Goal: Check status: Check status

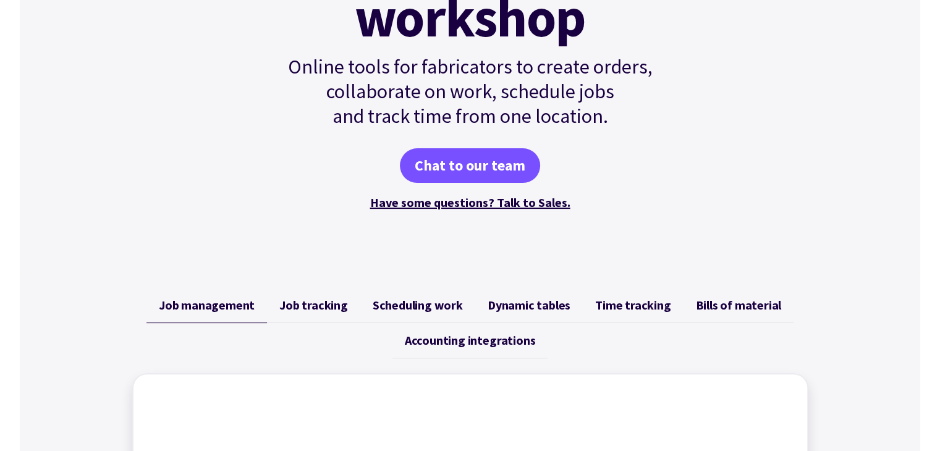
click at [611, 151] on div "Chat to our team" at bounding box center [470, 165] width 418 height 35
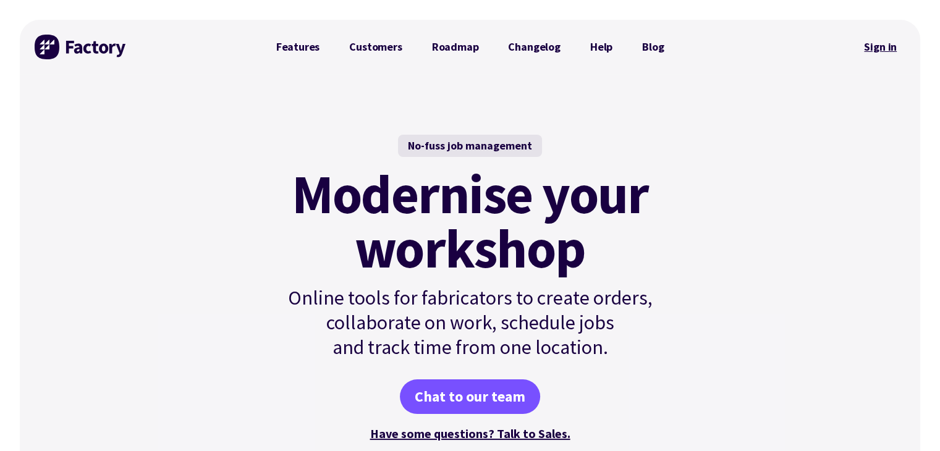
click at [887, 48] on link "Sign in" at bounding box center [880, 47] width 50 height 28
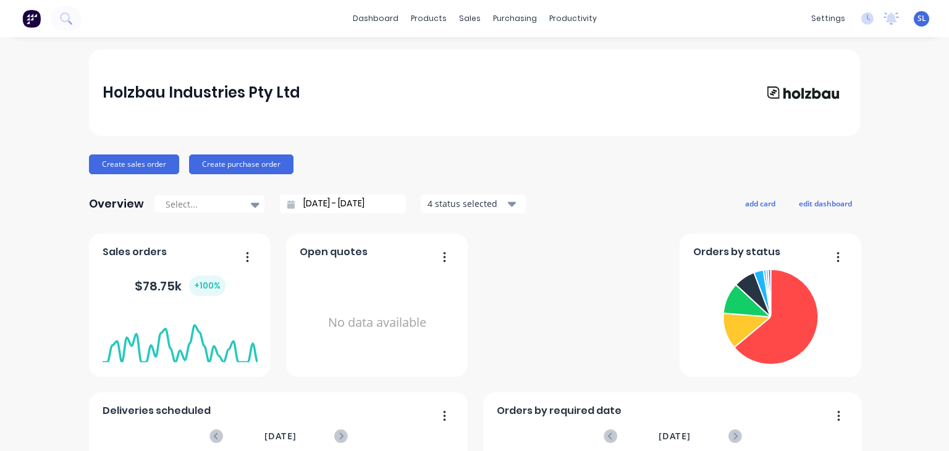
click at [831, 259] on button "button" at bounding box center [834, 257] width 26 height 19
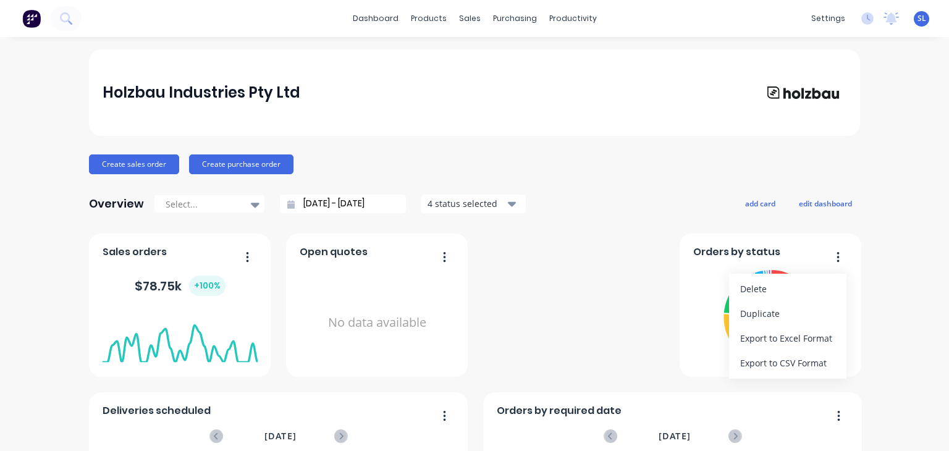
click at [684, 288] on div "Orders by status Delete Duplicate Export to Excel Format Export to CSV Format" at bounding box center [771, 305] width 182 height 143
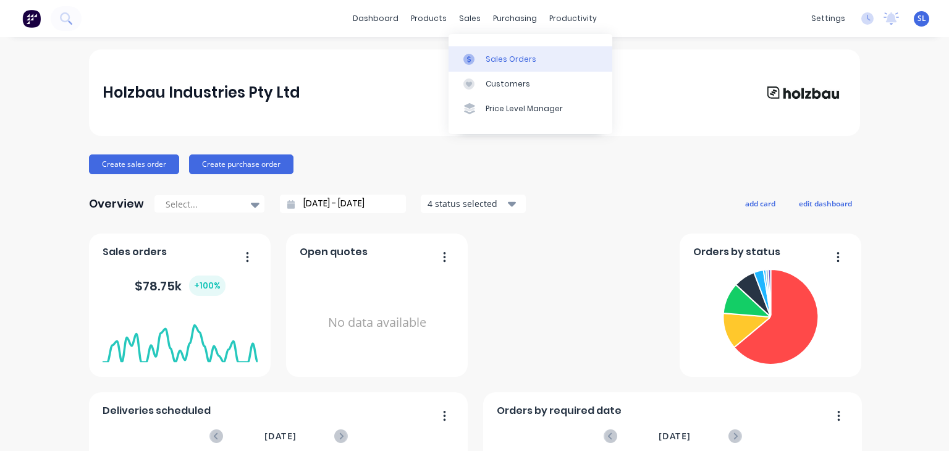
click at [488, 56] on div "Sales Orders" at bounding box center [511, 59] width 51 height 11
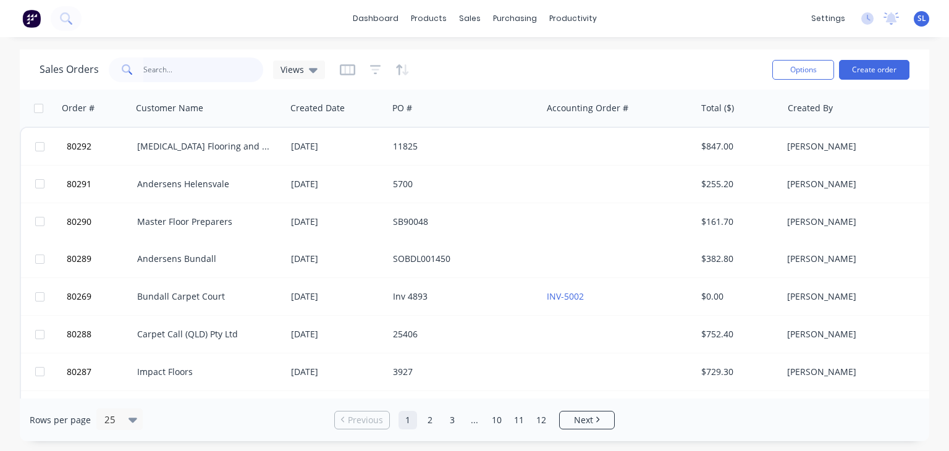
click at [198, 72] on input "text" at bounding box center [203, 69] width 121 height 25
type input "80269"
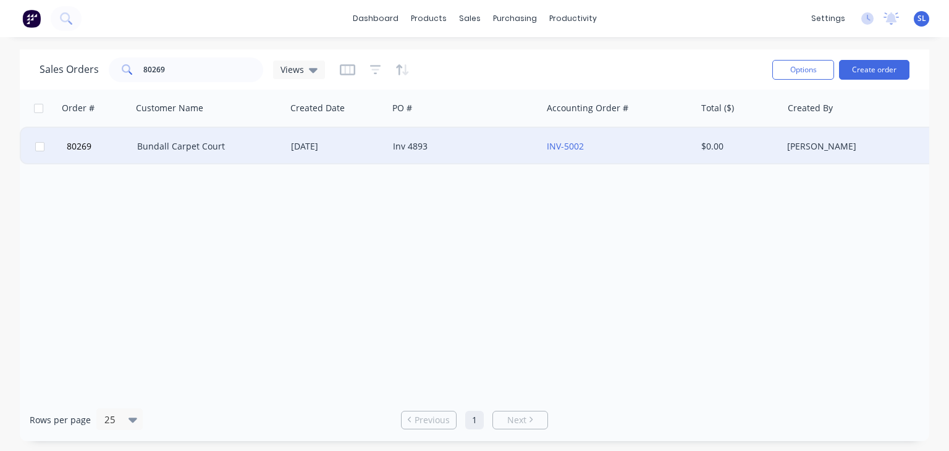
click at [174, 143] on div "Bundall Carpet Court" at bounding box center [205, 146] width 137 height 12
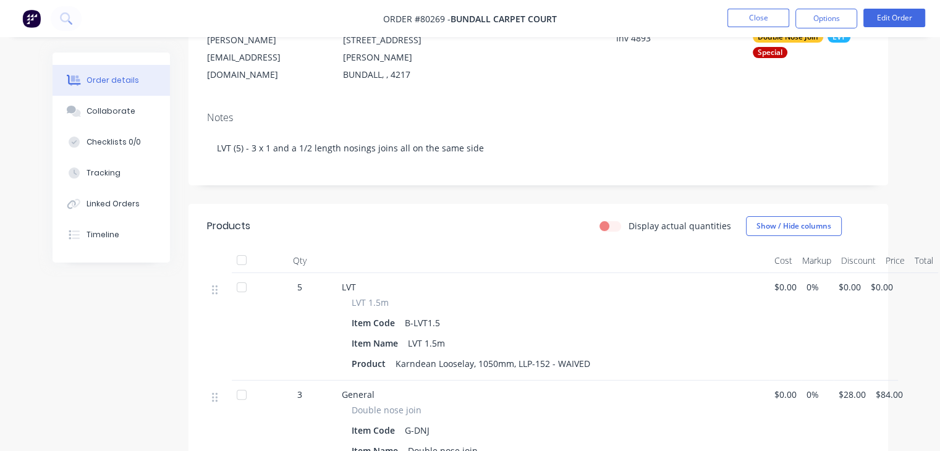
scroll to position [148, 0]
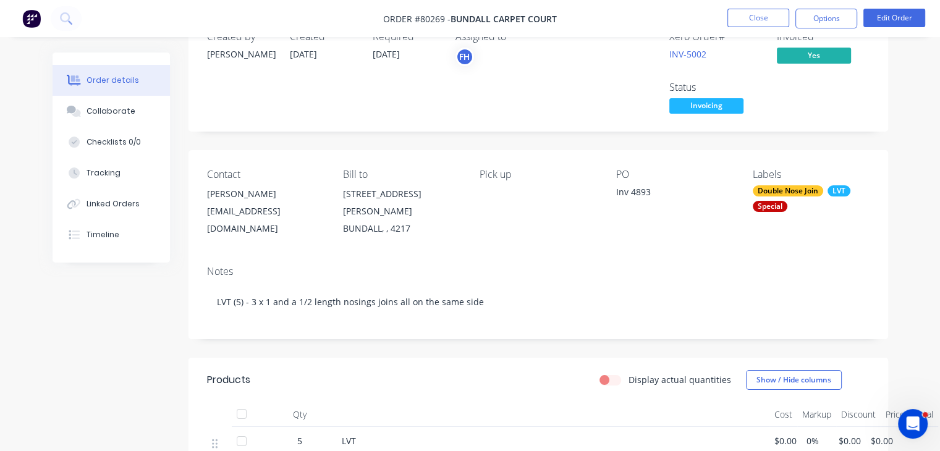
scroll to position [84, 0]
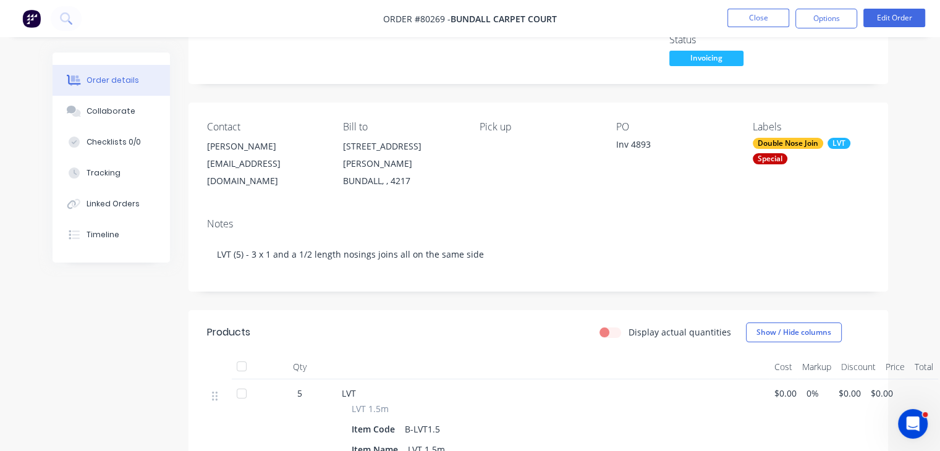
click at [906, 417] on div "Open Intercom Messenger" at bounding box center [912, 424] width 41 height 41
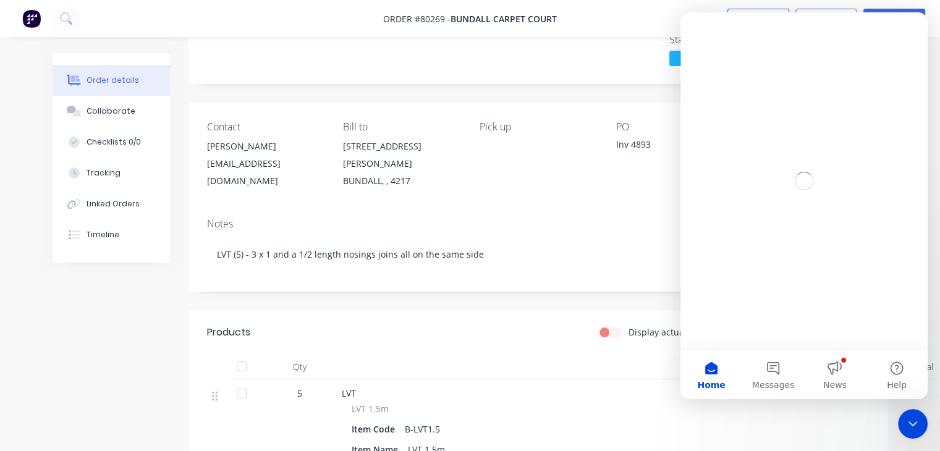
scroll to position [0, 0]
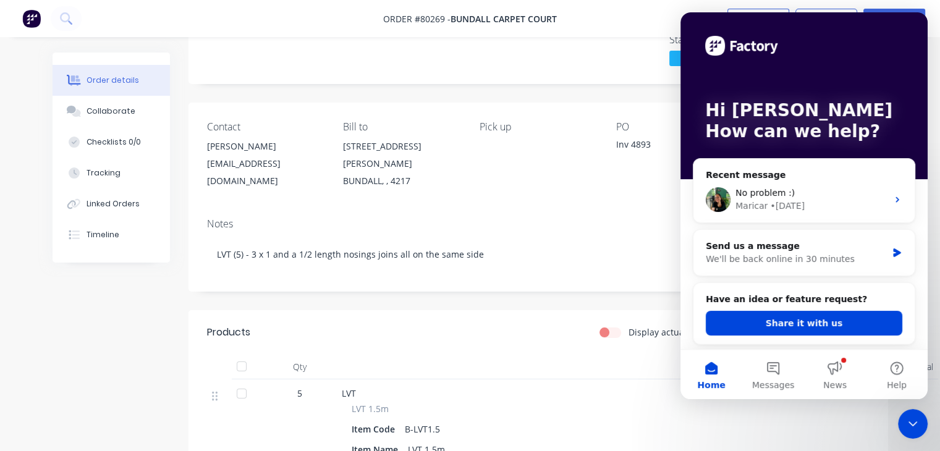
click at [326, 185] on div "Contact Brynie Livermore brynie@gccqld.com.au Bill to 89 Ashmore Road BUNDALL, …" at bounding box center [538, 156] width 700 height 106
click at [912, 419] on icon "Close Intercom Messenger" at bounding box center [912, 424] width 15 height 15
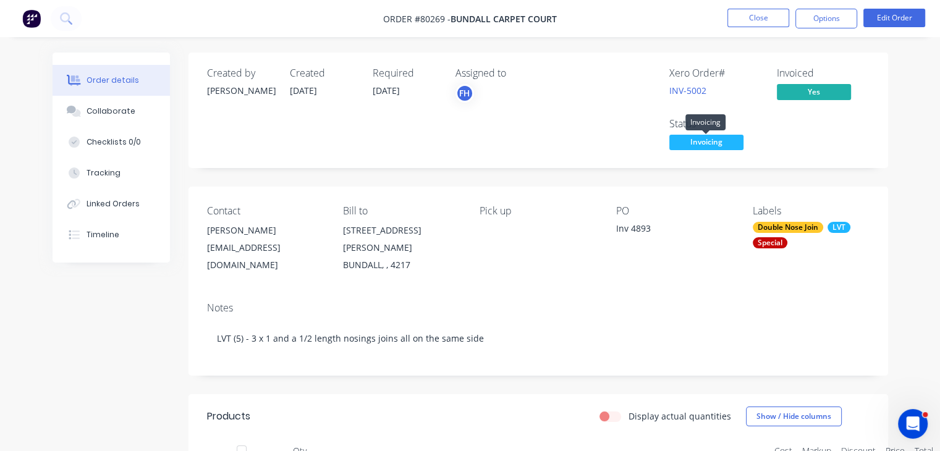
click at [715, 137] on span "Invoicing" at bounding box center [706, 142] width 74 height 15
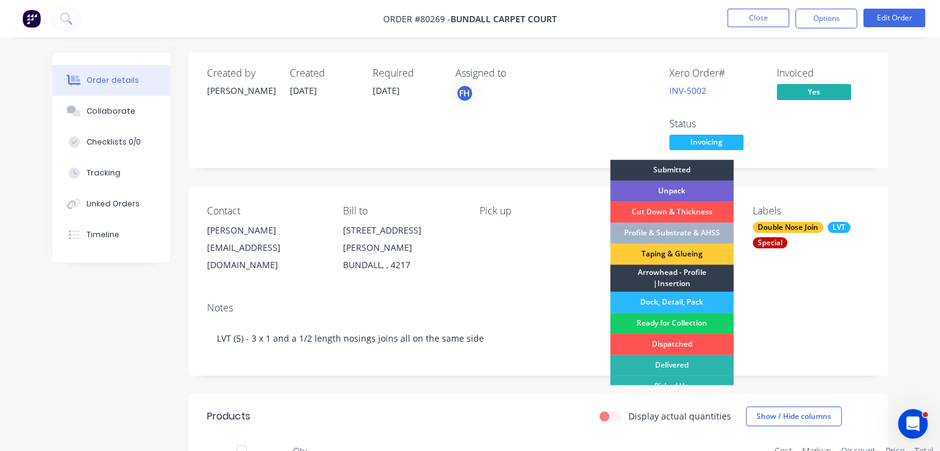
click at [692, 320] on div "Ready for Collection" at bounding box center [672, 323] width 124 height 21
